Goal: Check status: Check status

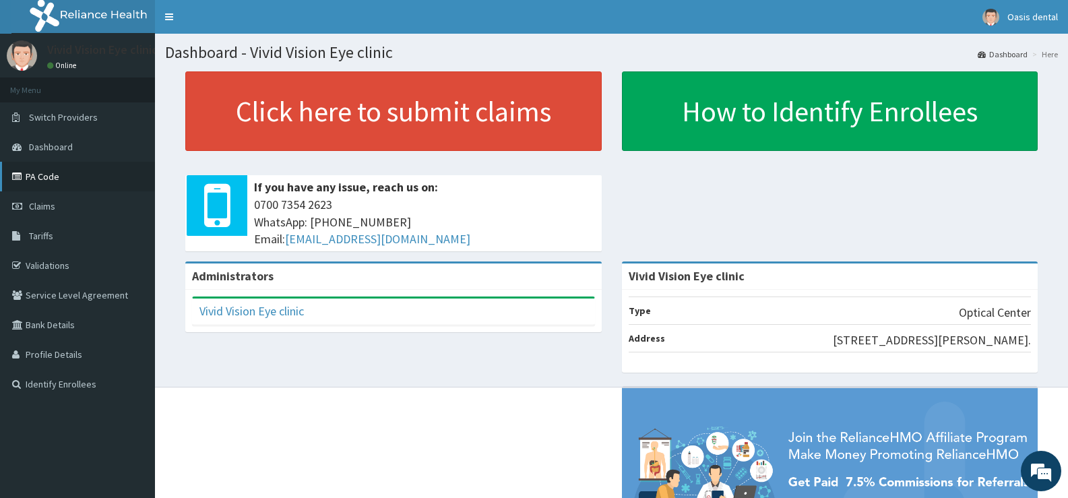
click at [43, 177] on link "PA Code" at bounding box center [77, 177] width 155 height 30
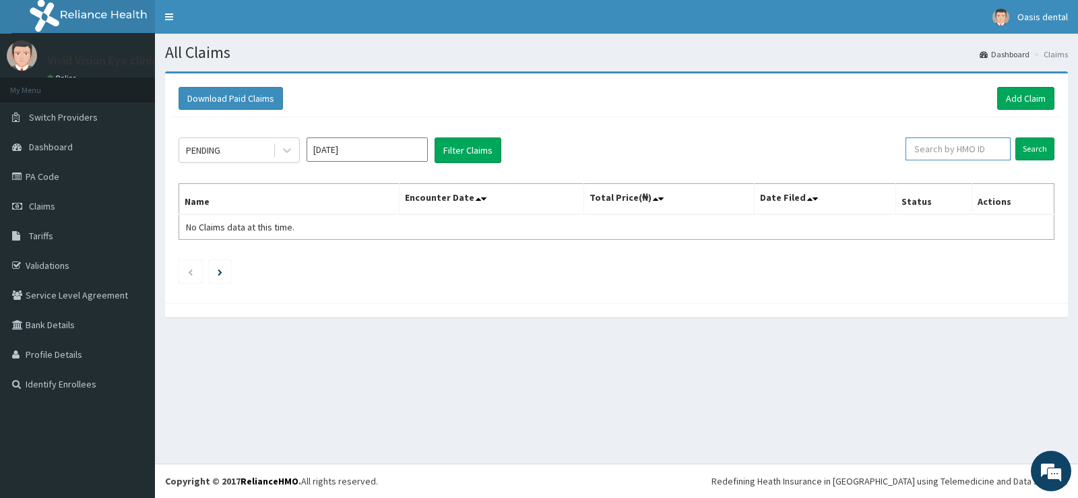
click at [968, 148] on input "text" at bounding box center [959, 148] width 106 height 23
type input "fmp/10435/"
click at [1036, 146] on input "Search" at bounding box center [1035, 148] width 39 height 23
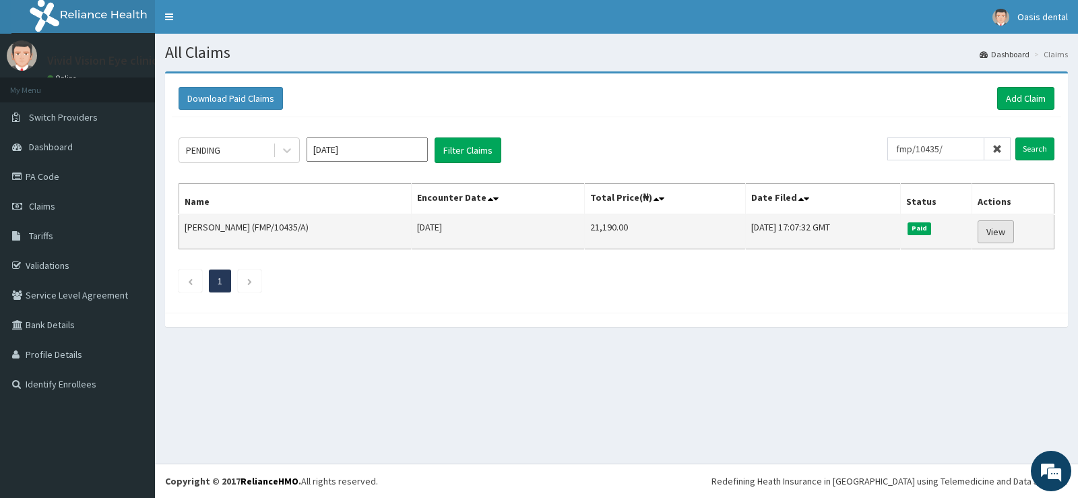
click at [1005, 232] on link "View" at bounding box center [996, 231] width 36 height 23
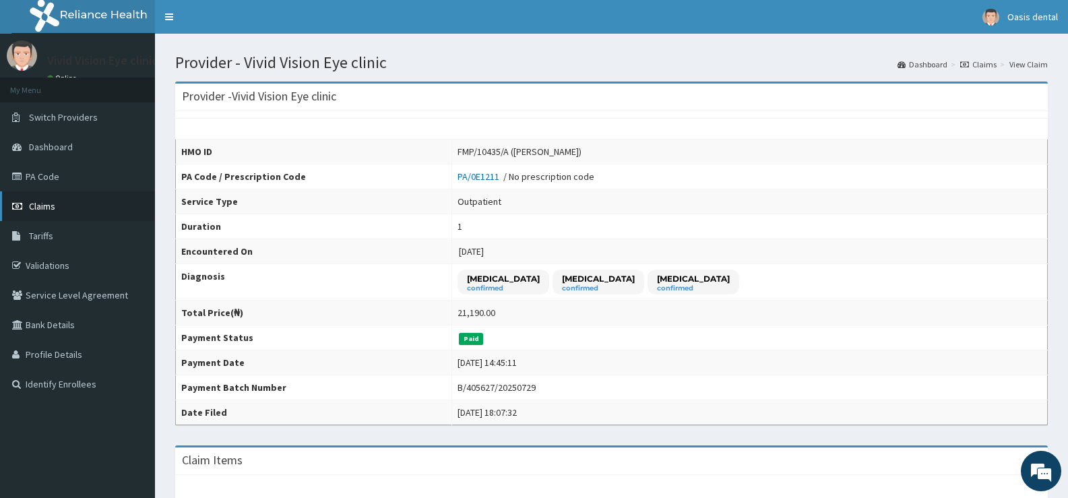
click at [49, 205] on span "Claims" at bounding box center [42, 206] width 26 height 12
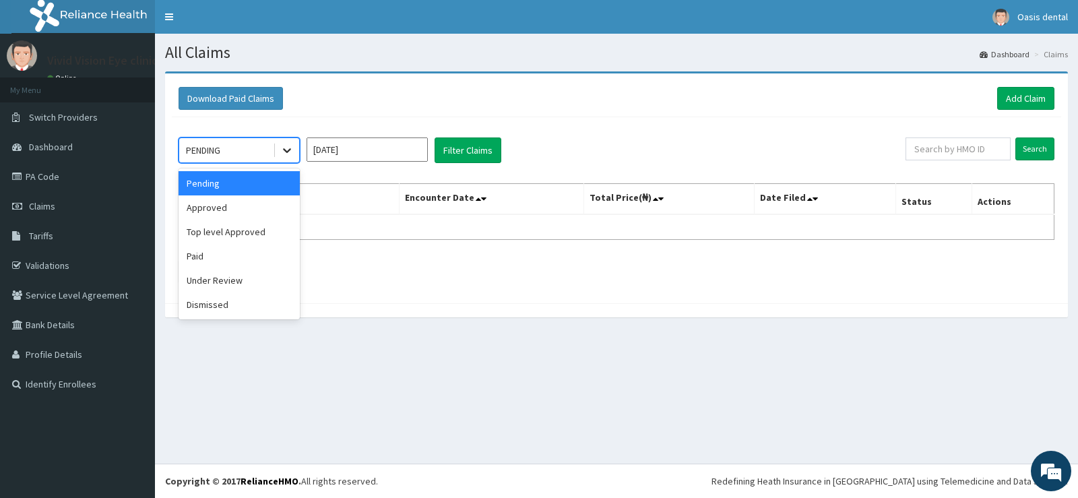
click at [290, 151] on icon at bounding box center [286, 150] width 13 height 13
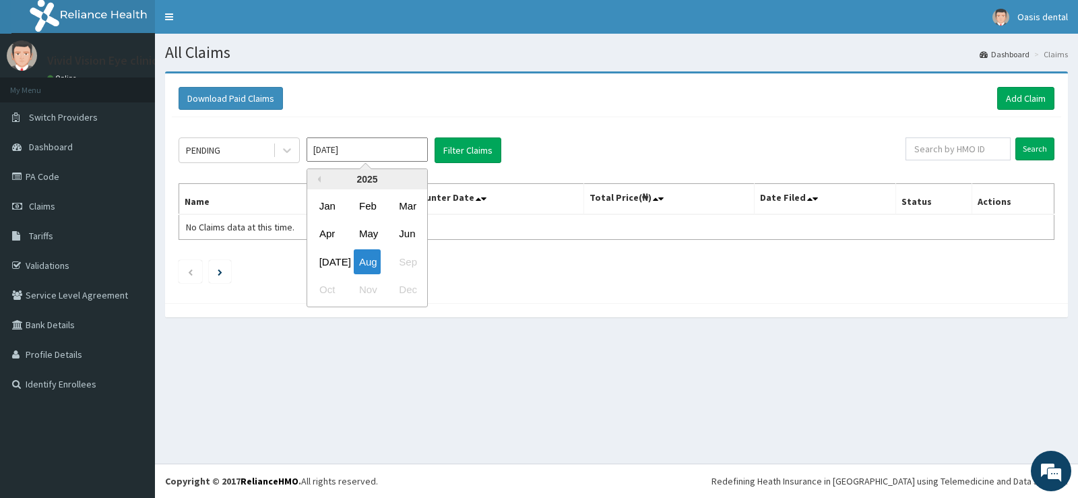
click at [367, 154] on input "Aug 2025" at bounding box center [367, 149] width 121 height 24
click at [329, 263] on div "Jul" at bounding box center [327, 261] width 27 height 25
type input "Jul 2025"
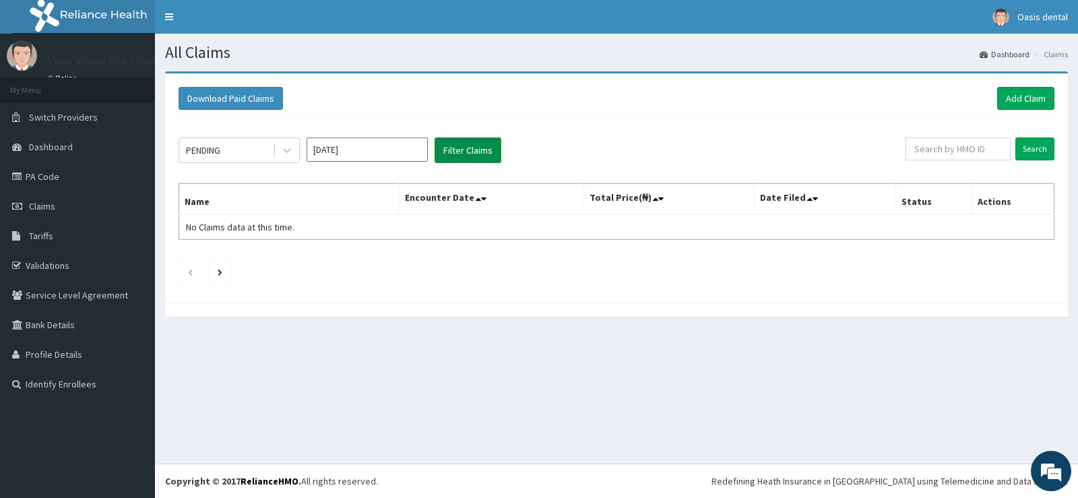
click at [457, 146] on button "Filter Claims" at bounding box center [468, 150] width 67 height 26
click at [287, 154] on icon at bounding box center [286, 150] width 13 height 13
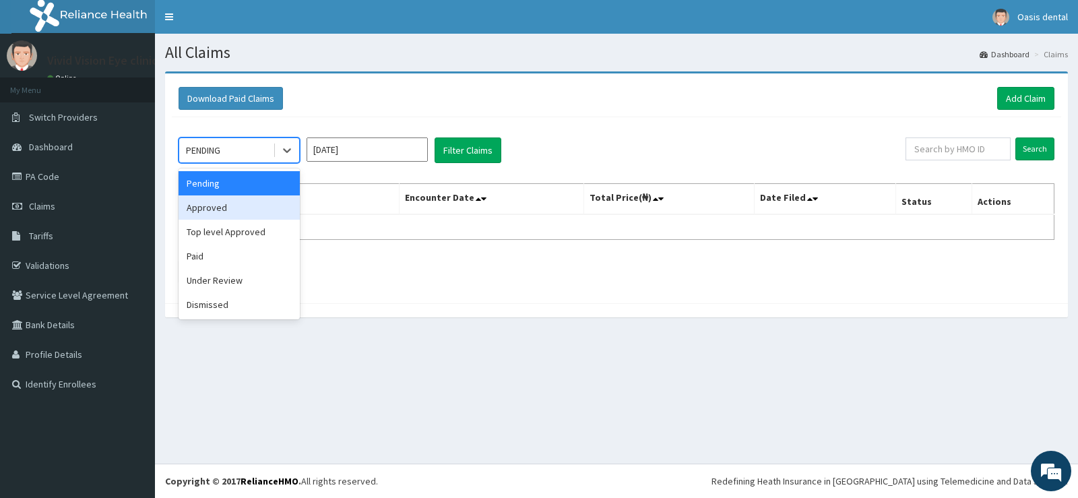
click at [266, 208] on div "Approved" at bounding box center [239, 207] width 121 height 24
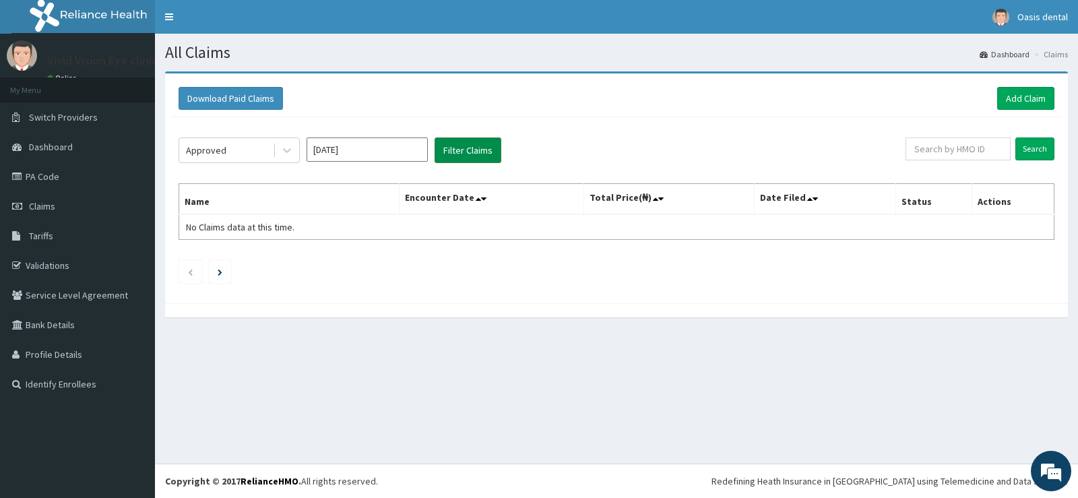
click at [477, 146] on button "Filter Claims" at bounding box center [468, 150] width 67 height 26
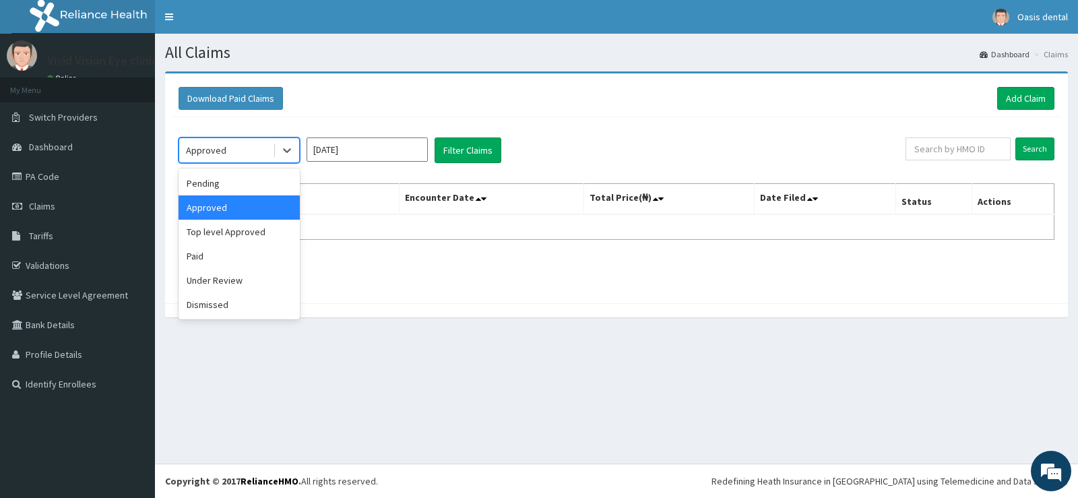
click at [250, 149] on div "Approved" at bounding box center [226, 151] width 94 height 22
click at [257, 234] on div "Top level Approved" at bounding box center [239, 232] width 121 height 24
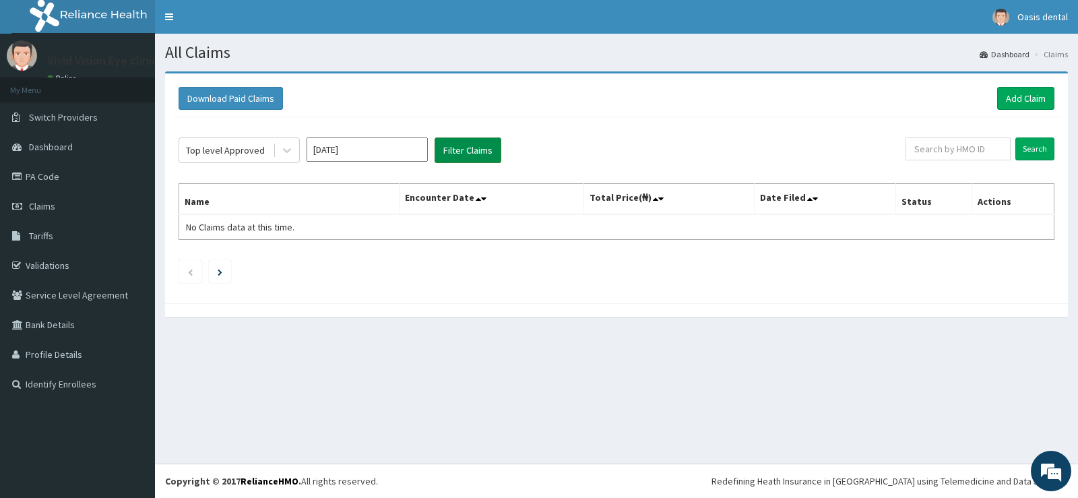
click at [490, 150] on button "Filter Claims" at bounding box center [468, 150] width 67 height 26
click at [269, 153] on div "Top level Approved" at bounding box center [226, 151] width 94 height 22
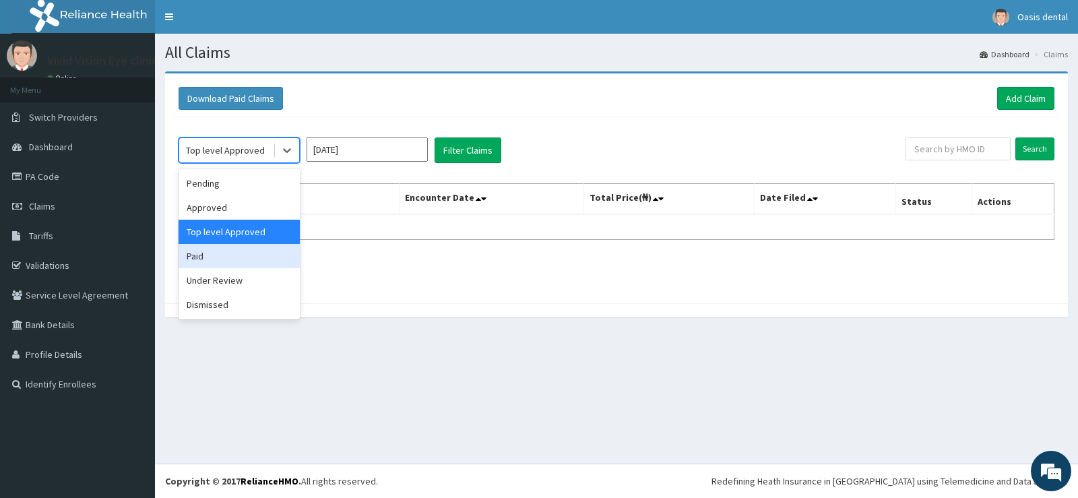
drag, startPoint x: 255, startPoint y: 262, endPoint x: 289, endPoint y: 252, distance: 35.8
click at [256, 262] on div "Paid" at bounding box center [239, 256] width 121 height 24
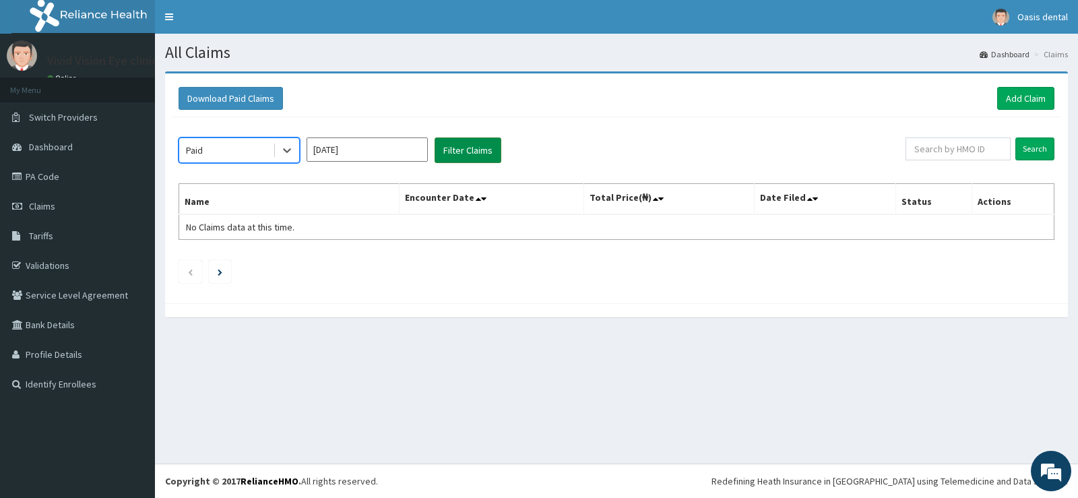
click at [477, 150] on button "Filter Claims" at bounding box center [468, 150] width 67 height 26
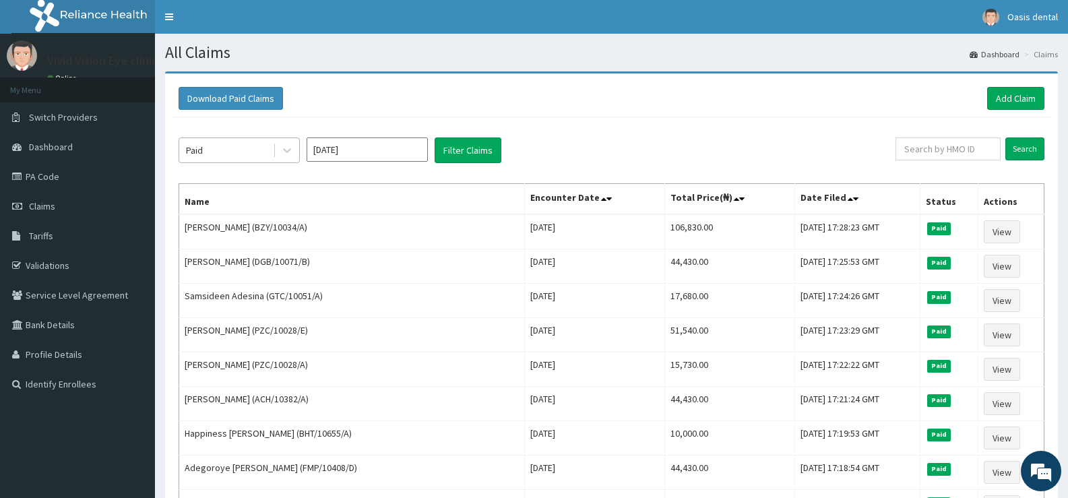
click at [253, 146] on div "Paid" at bounding box center [226, 151] width 94 height 22
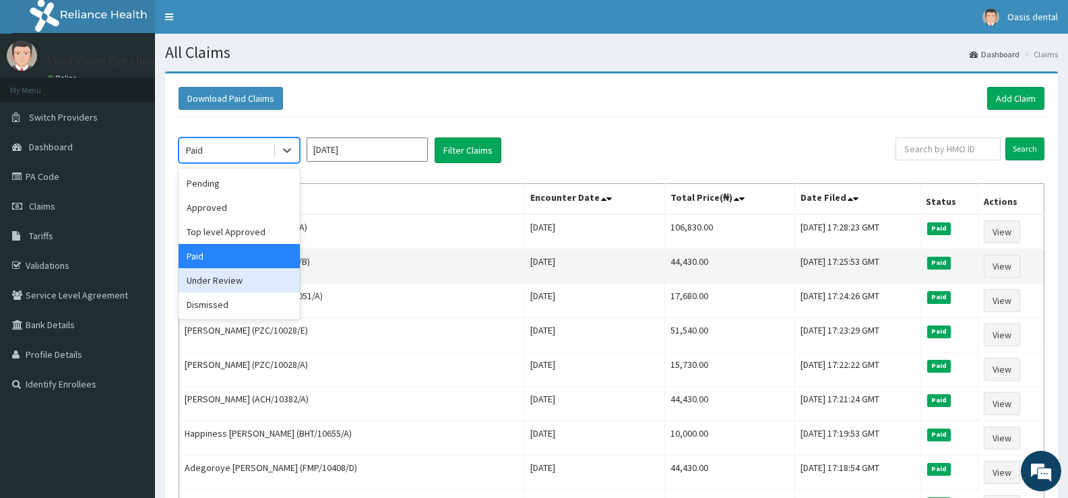
drag, startPoint x: 262, startPoint y: 279, endPoint x: 299, endPoint y: 272, distance: 38.5
click at [263, 279] on div "Under Review" at bounding box center [239, 280] width 121 height 24
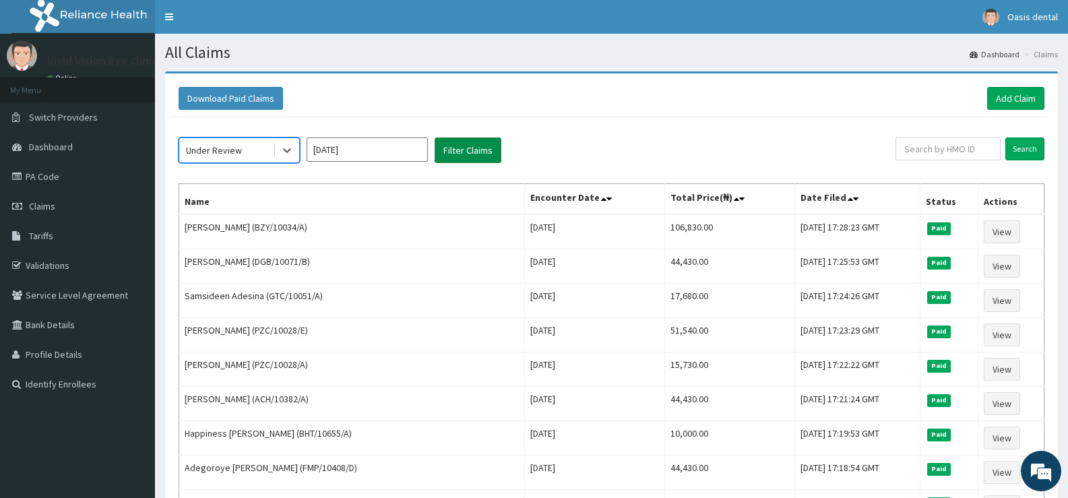
click at [474, 154] on button "Filter Claims" at bounding box center [468, 150] width 67 height 26
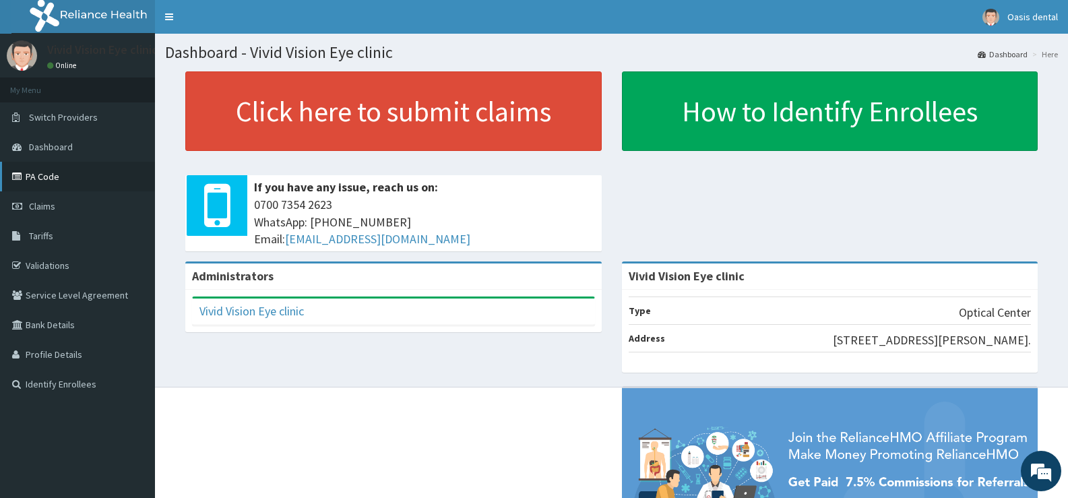
click at [65, 172] on link "PA Code" at bounding box center [77, 177] width 155 height 30
